Goal: Find specific page/section: Find specific page/section

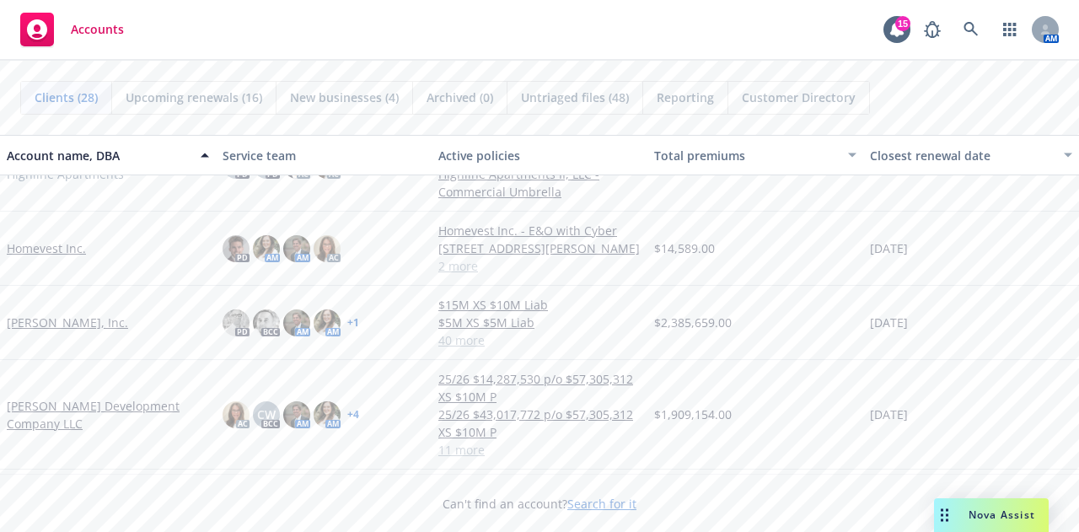
scroll to position [678, 0]
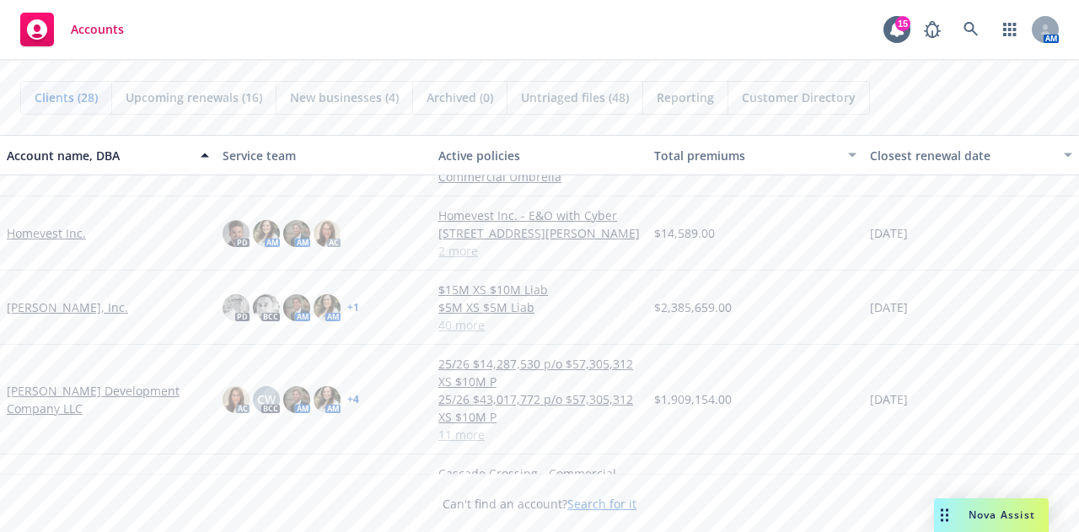
click at [23, 311] on link "[PERSON_NAME], Inc." at bounding box center [67, 308] width 121 height 18
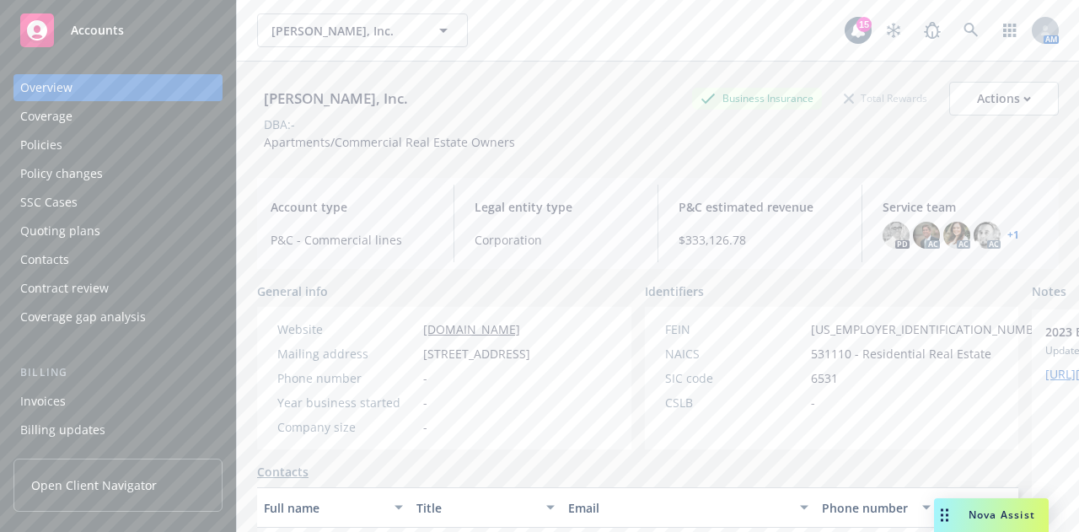
click at [76, 139] on div "Policies" at bounding box center [118, 145] width 196 height 27
click at [68, 143] on div "Policies" at bounding box center [118, 145] width 196 height 27
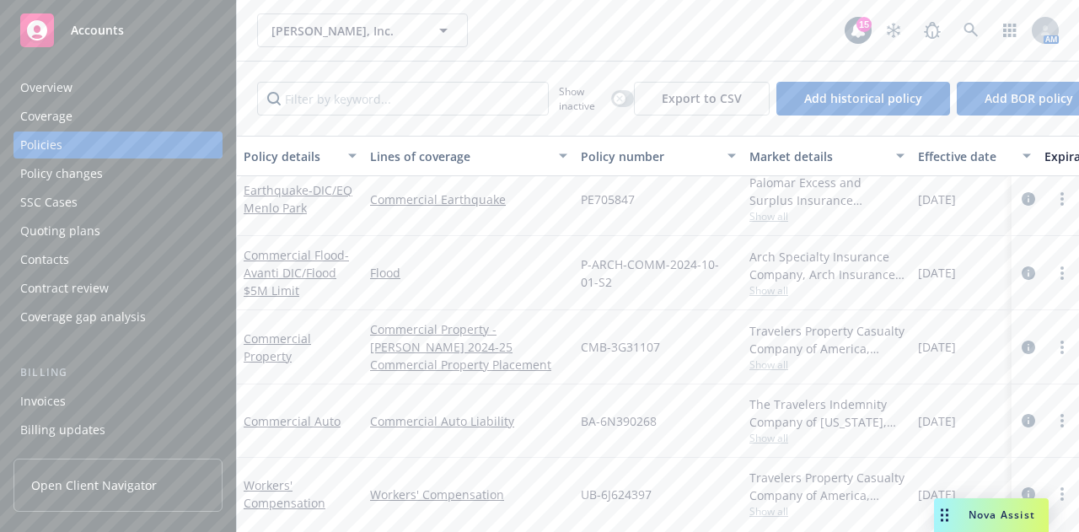
scroll to position [199, 0]
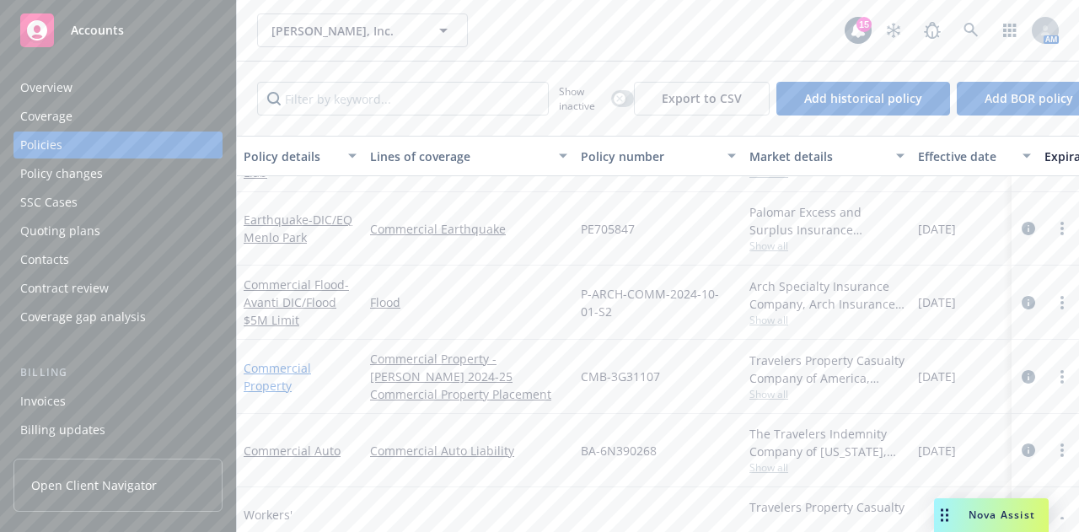
click at [286, 363] on link "Commercial Property" at bounding box center [277, 377] width 67 height 34
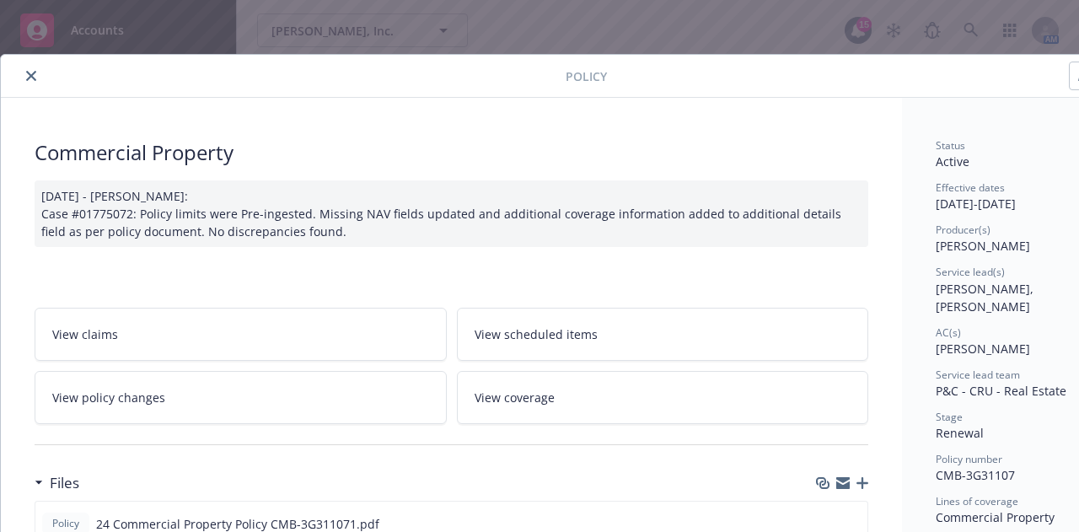
click at [843, 483] on icon "button" at bounding box center [842, 485] width 13 height 8
